Goal: Task Accomplishment & Management: Manage account settings

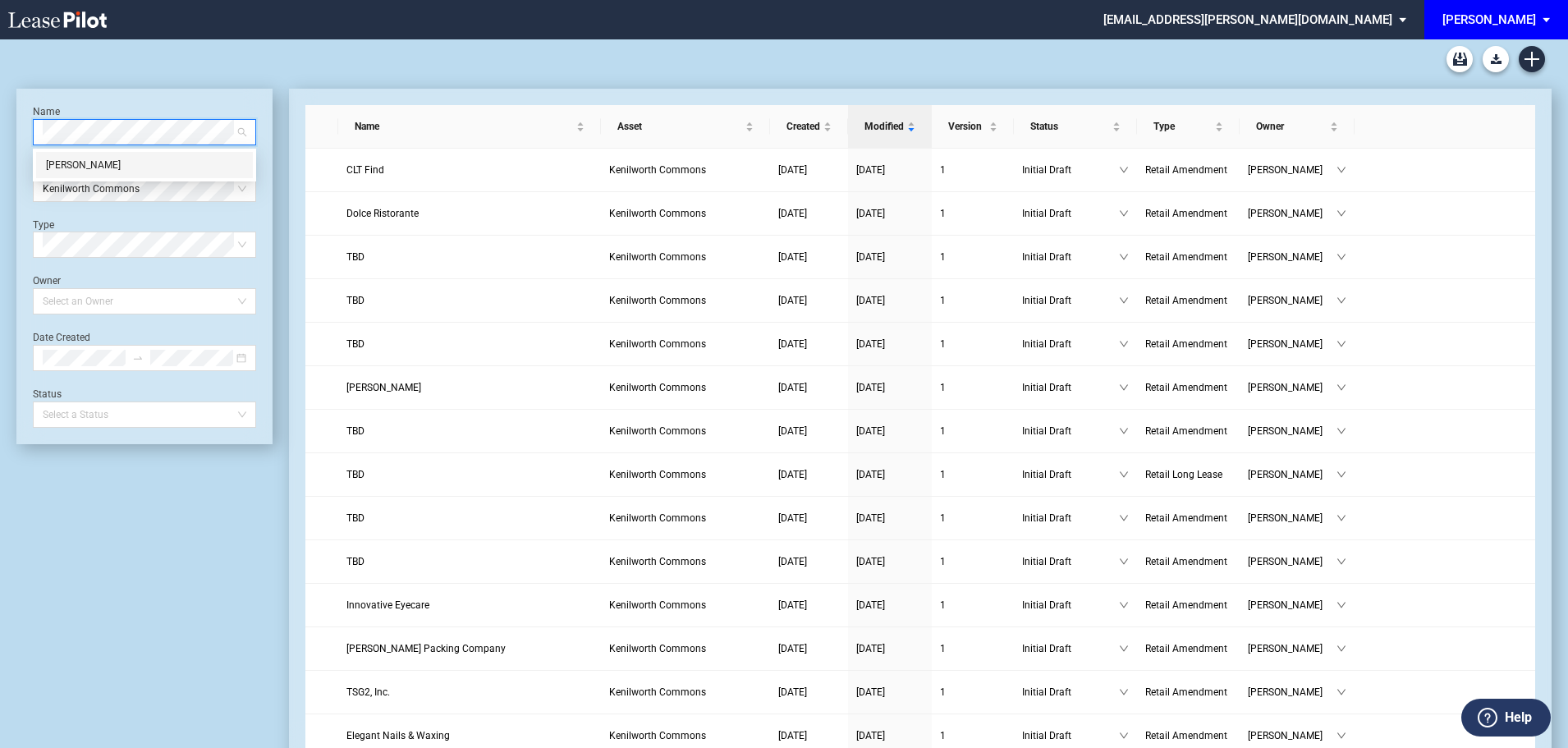
click at [84, 166] on div "[PERSON_NAME]" at bounding box center [143, 165] width 197 height 17
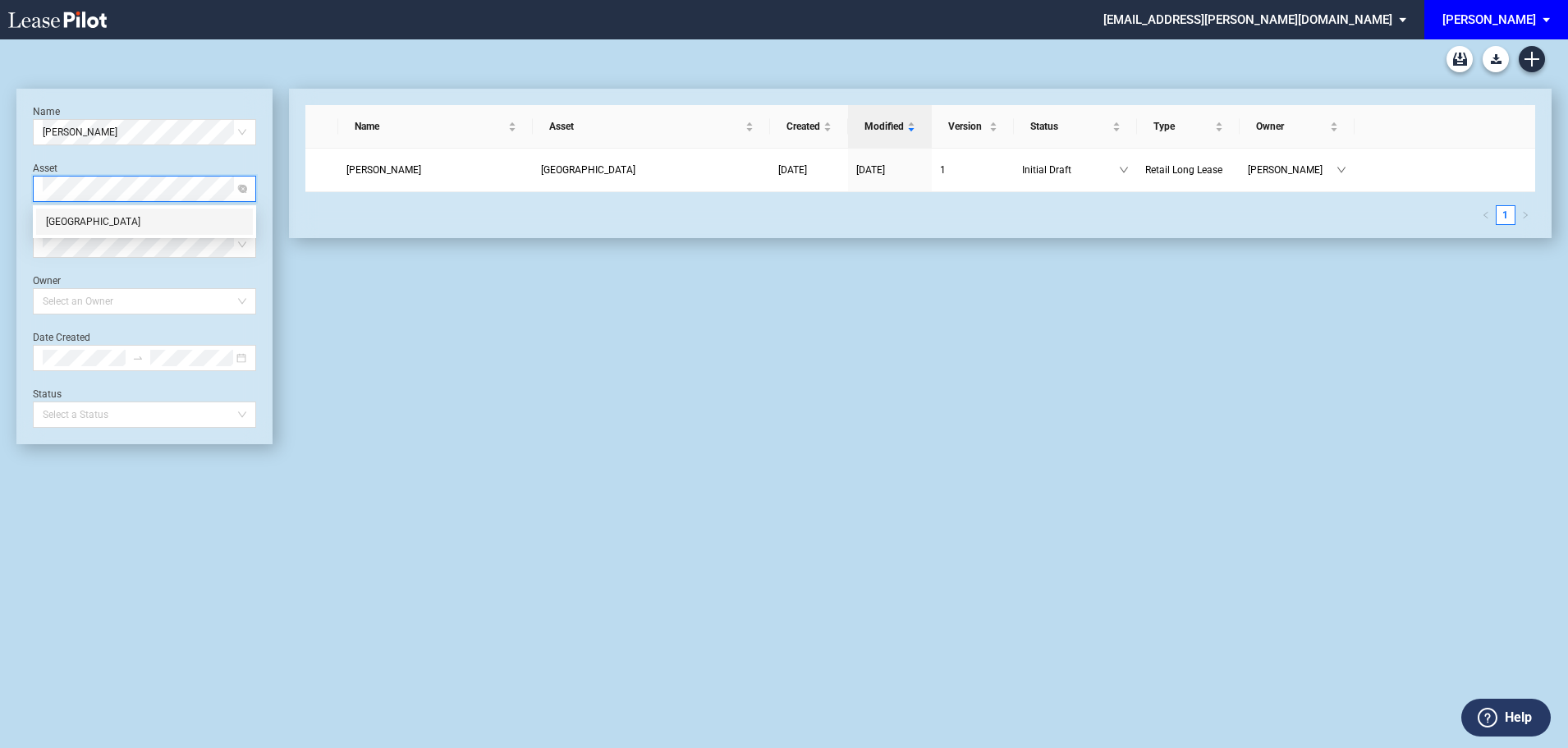
click at [123, 221] on div "[GEOGRAPHIC_DATA]" at bounding box center [143, 222] width 197 height 17
click at [374, 171] on span "[PERSON_NAME]" at bounding box center [384, 170] width 75 height 12
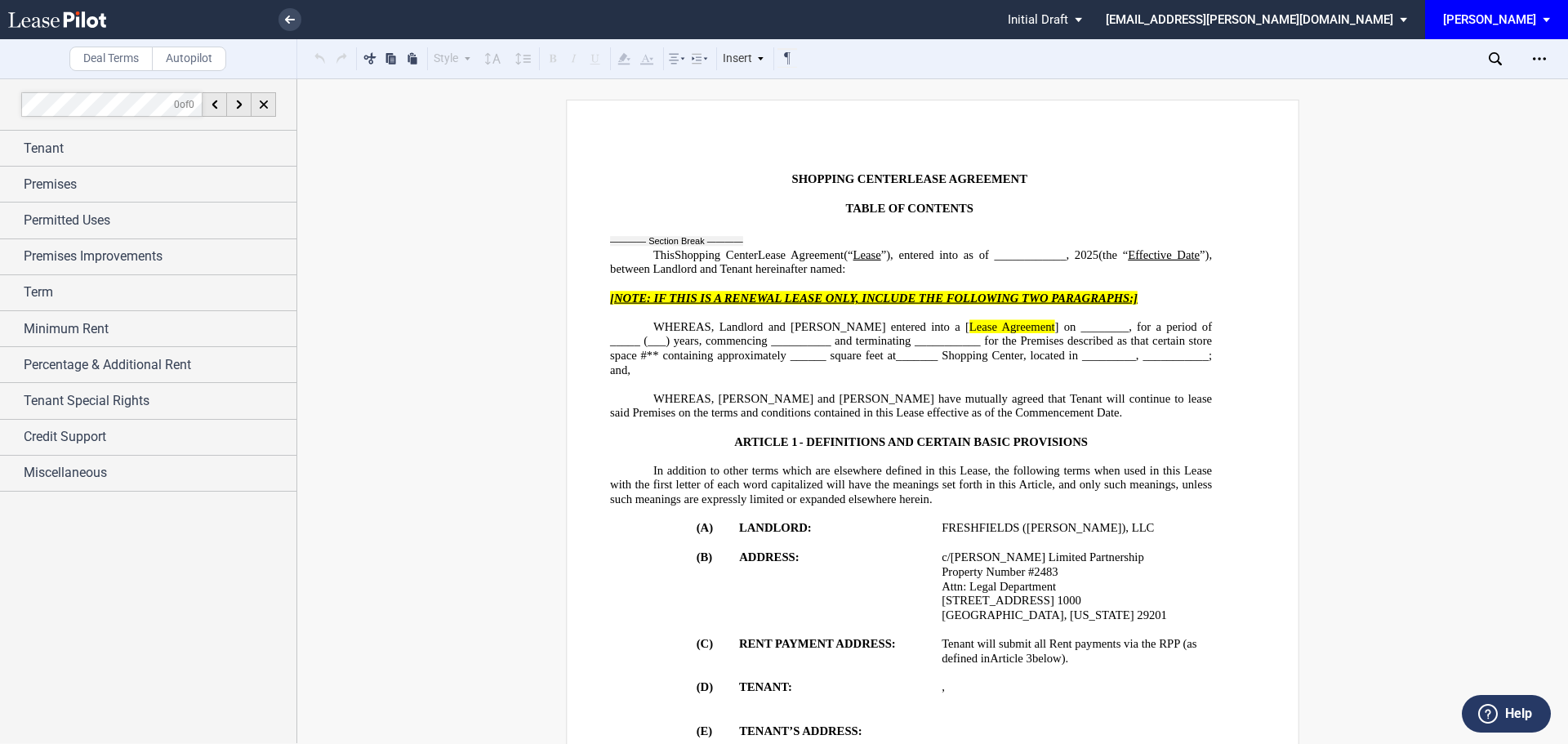
scroll to position [82, 0]
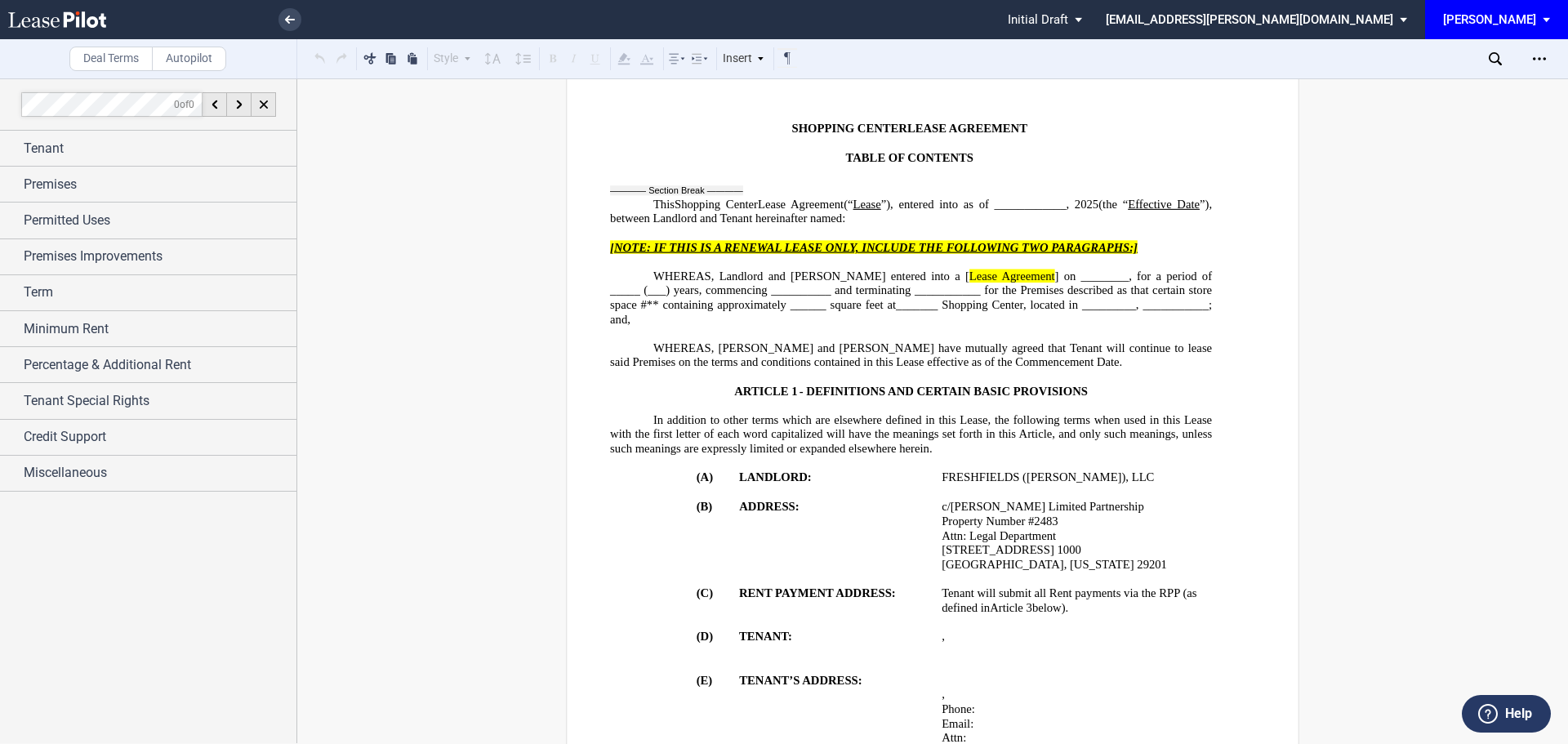
drag, startPoint x: 113, startPoint y: 362, endPoint x: 413, endPoint y: 339, distance: 300.9
click at [113, 362] on span "Percentage & Additional Rent" at bounding box center [107, 365] width 167 height 20
